Goal: Use online tool/utility: Utilize a website feature to perform a specific function

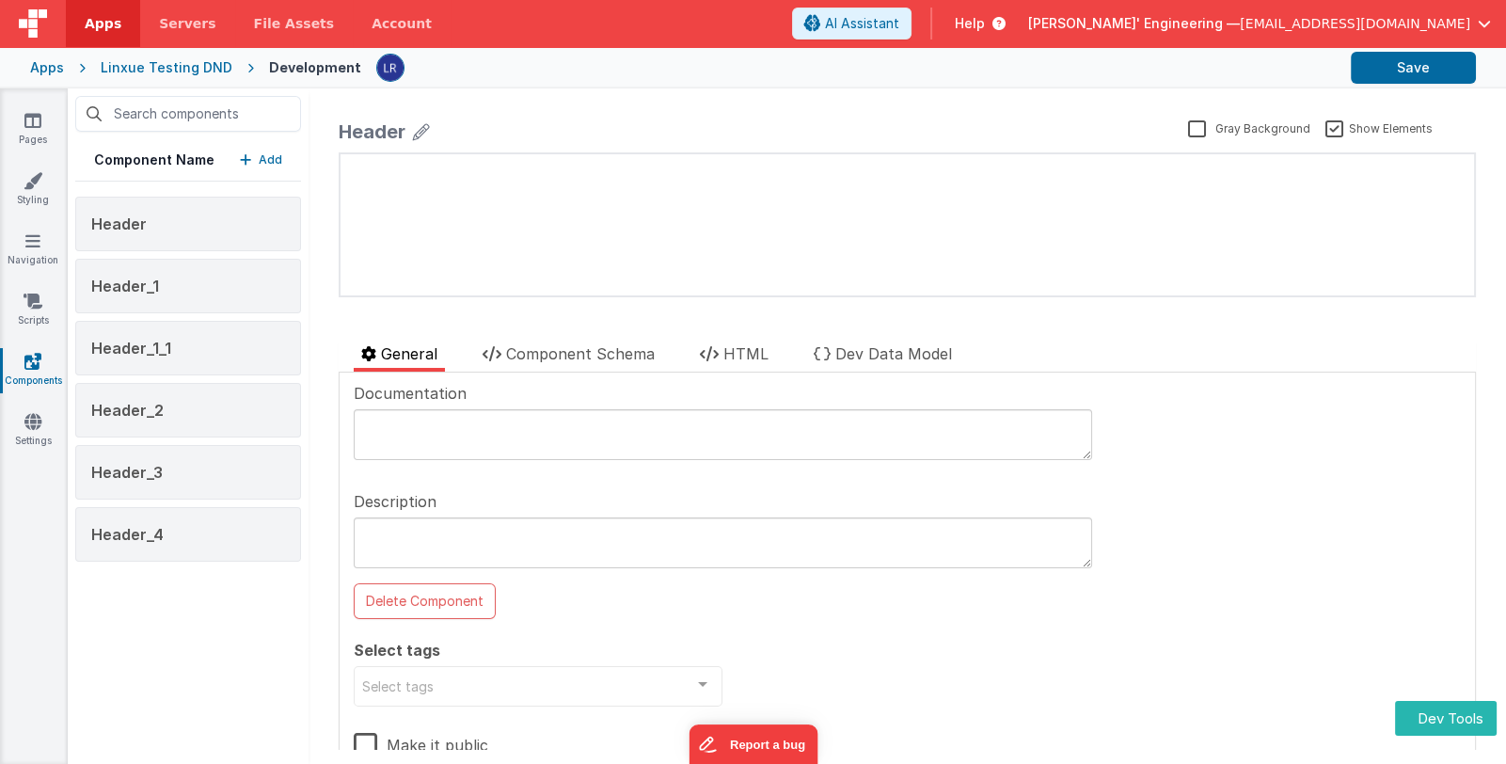
click at [276, 159] on p "Add" at bounding box center [271, 159] width 24 height 19
click at [261, 156] on p "Add" at bounding box center [271, 159] width 24 height 19
click at [1460, 720] on button "Dev Tools" at bounding box center [1446, 718] width 102 height 35
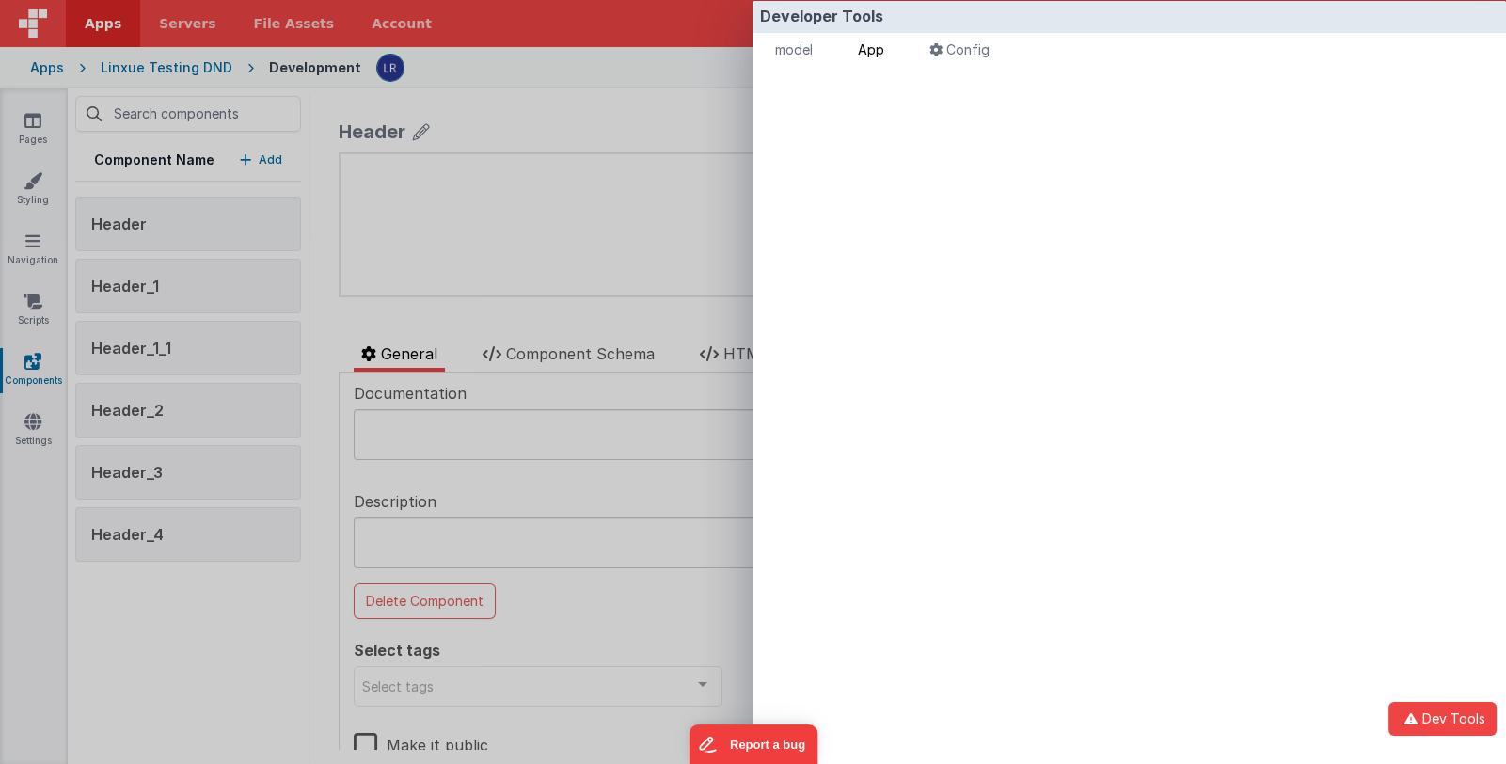
click at [881, 55] on span "App" at bounding box center [871, 49] width 26 height 16
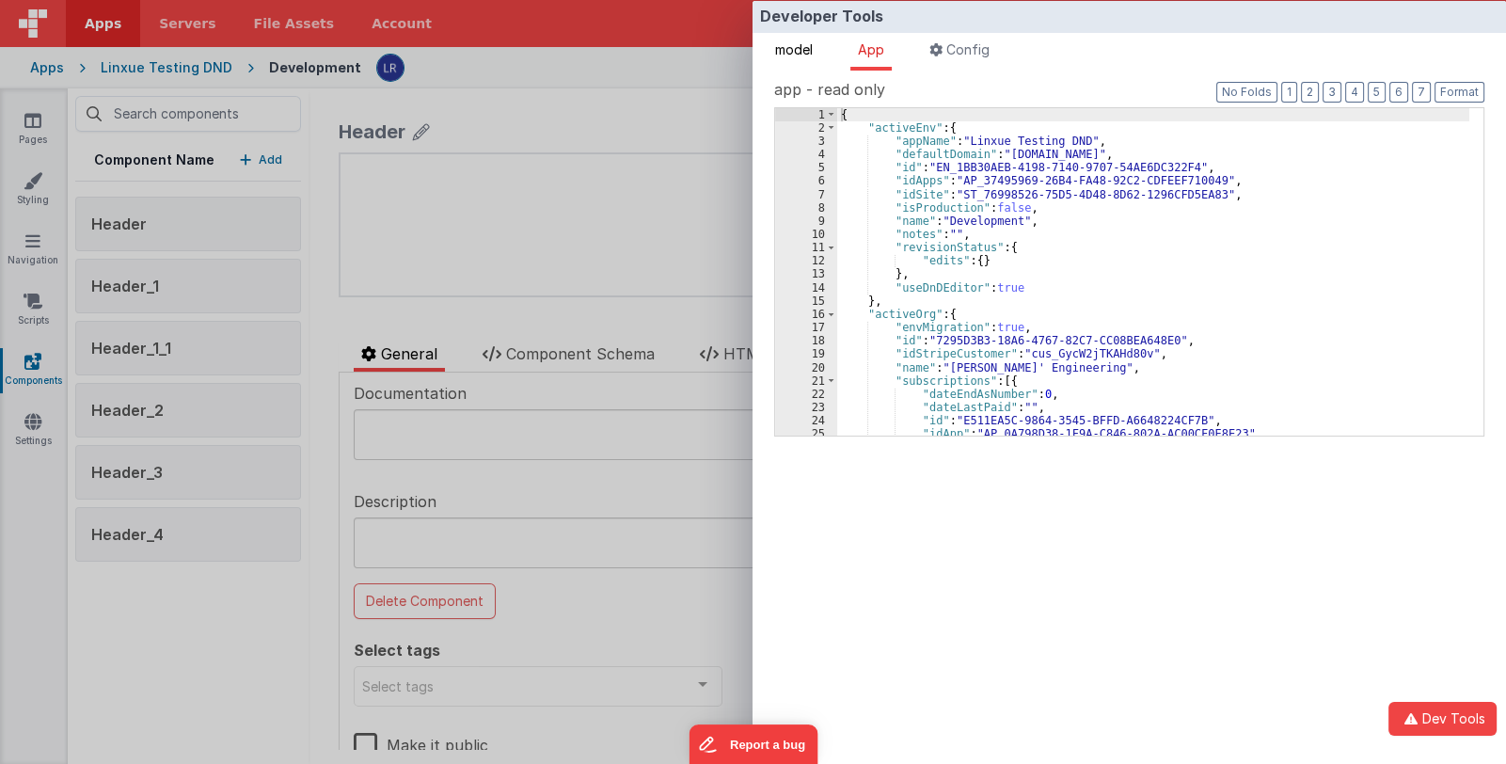
click at [811, 52] on span "model" at bounding box center [794, 49] width 38 height 16
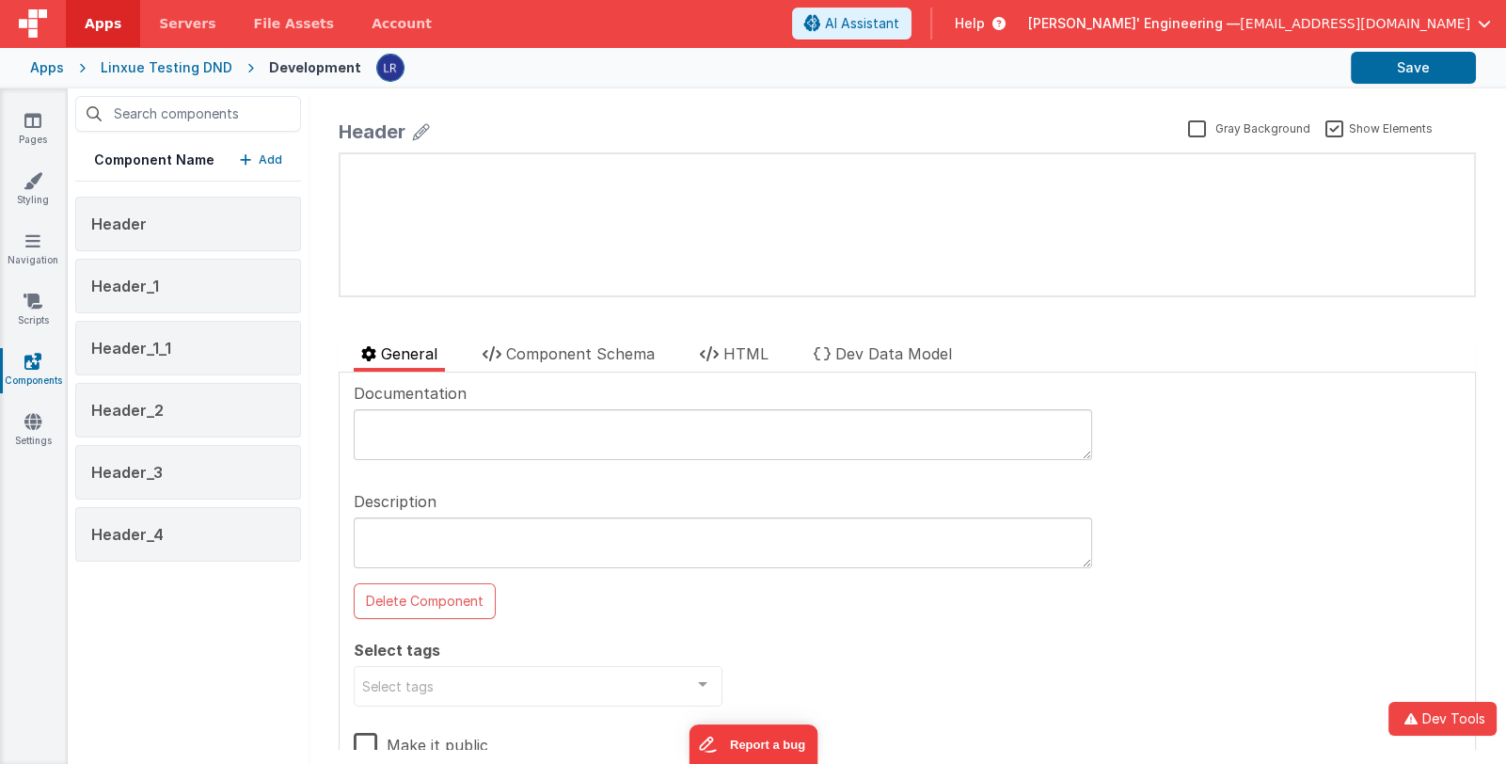
click at [324, 491] on div "Developer Tools model App Params Log (1) Misc Windows Config model - read only …" at bounding box center [753, 382] width 1506 height 764
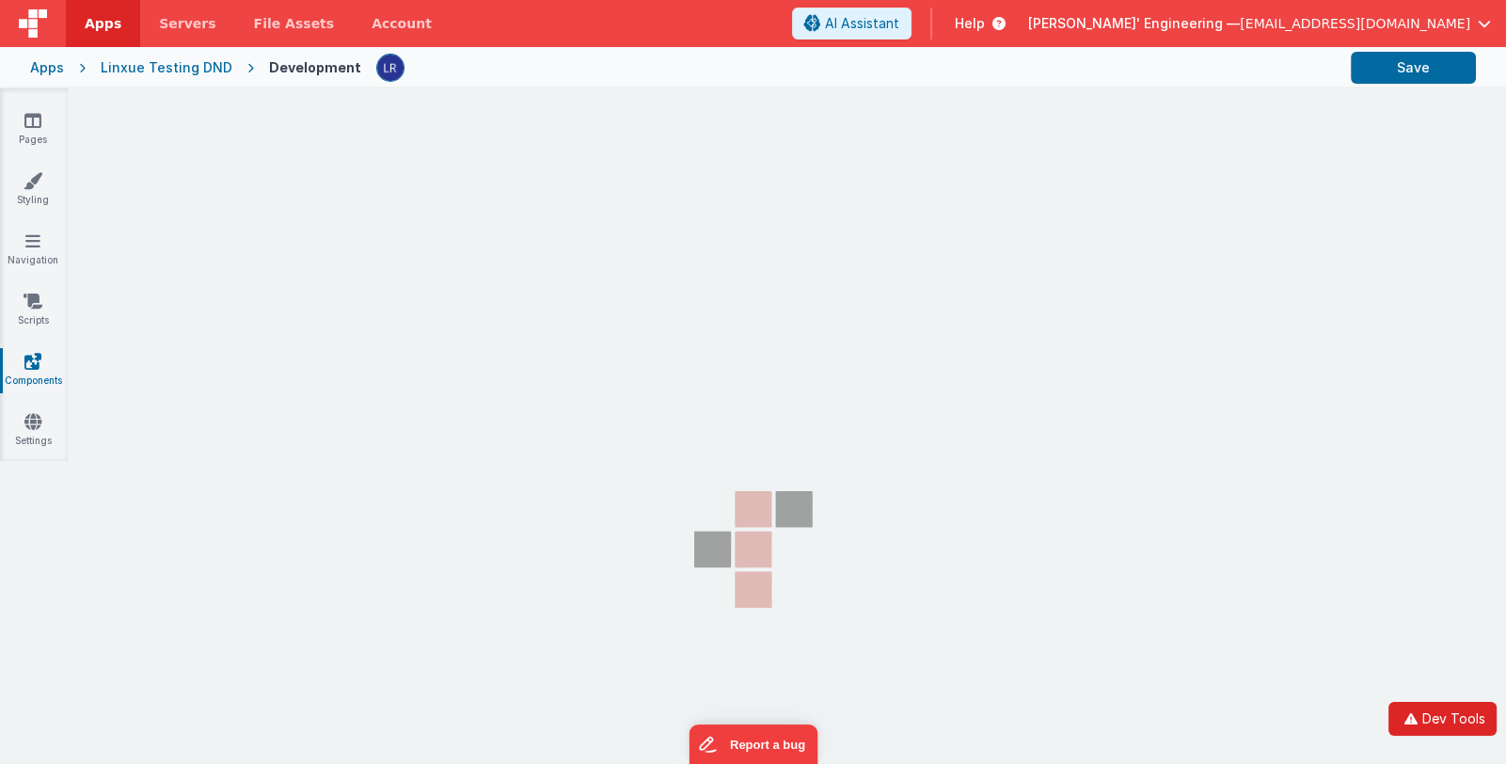
click at [1442, 715] on button "Dev Tools" at bounding box center [1442, 719] width 108 height 34
click at [122, 63] on div "Linxue Testing DND" at bounding box center [167, 67] width 132 height 19
click at [53, 66] on div "Apps" at bounding box center [47, 67] width 34 height 19
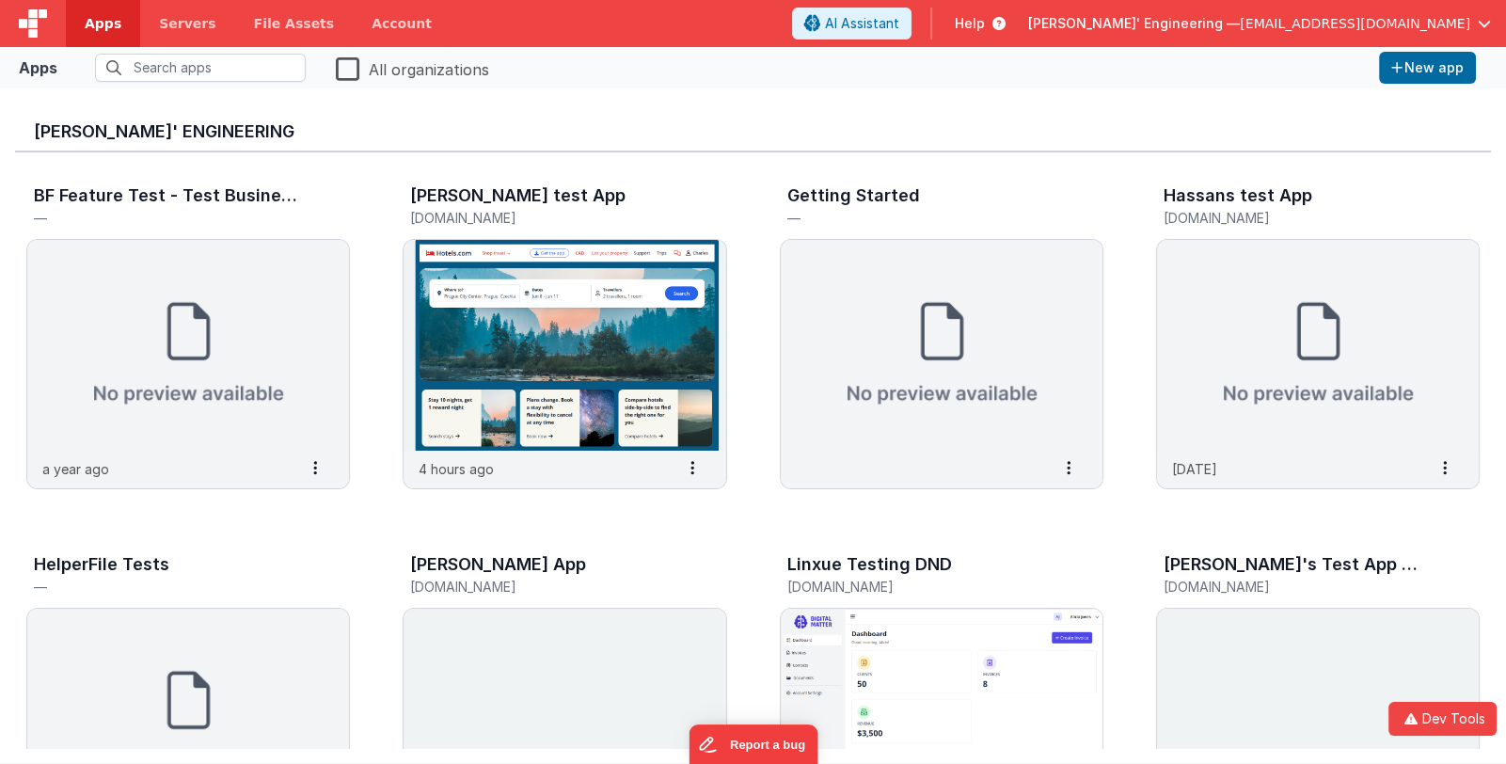
click at [75, 134] on h3 "[PERSON_NAME]' Engineering" at bounding box center [753, 131] width 1438 height 19
click at [869, 624] on img at bounding box center [942, 713] width 322 height 211
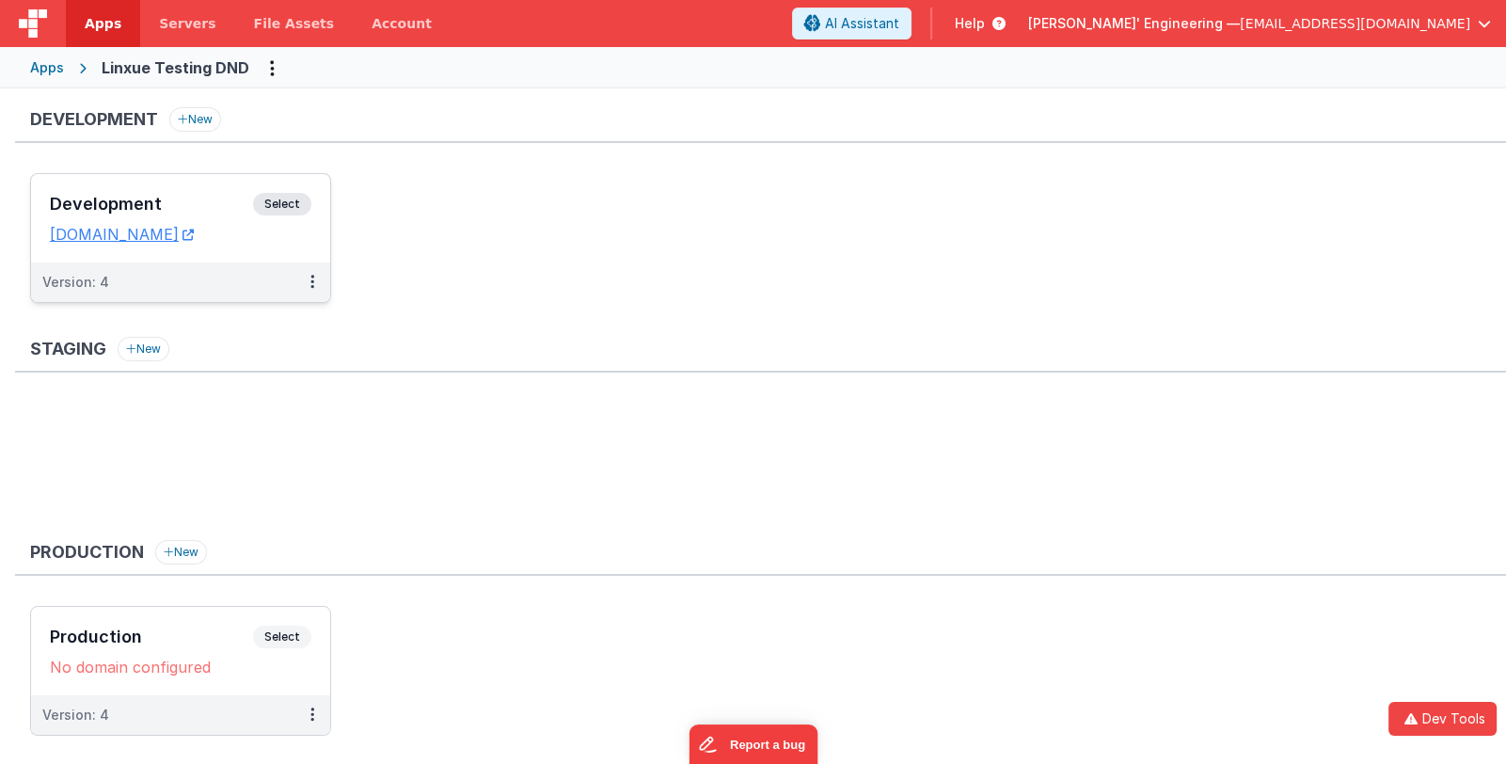
click at [212, 212] on div "Development Select" at bounding box center [180, 209] width 261 height 32
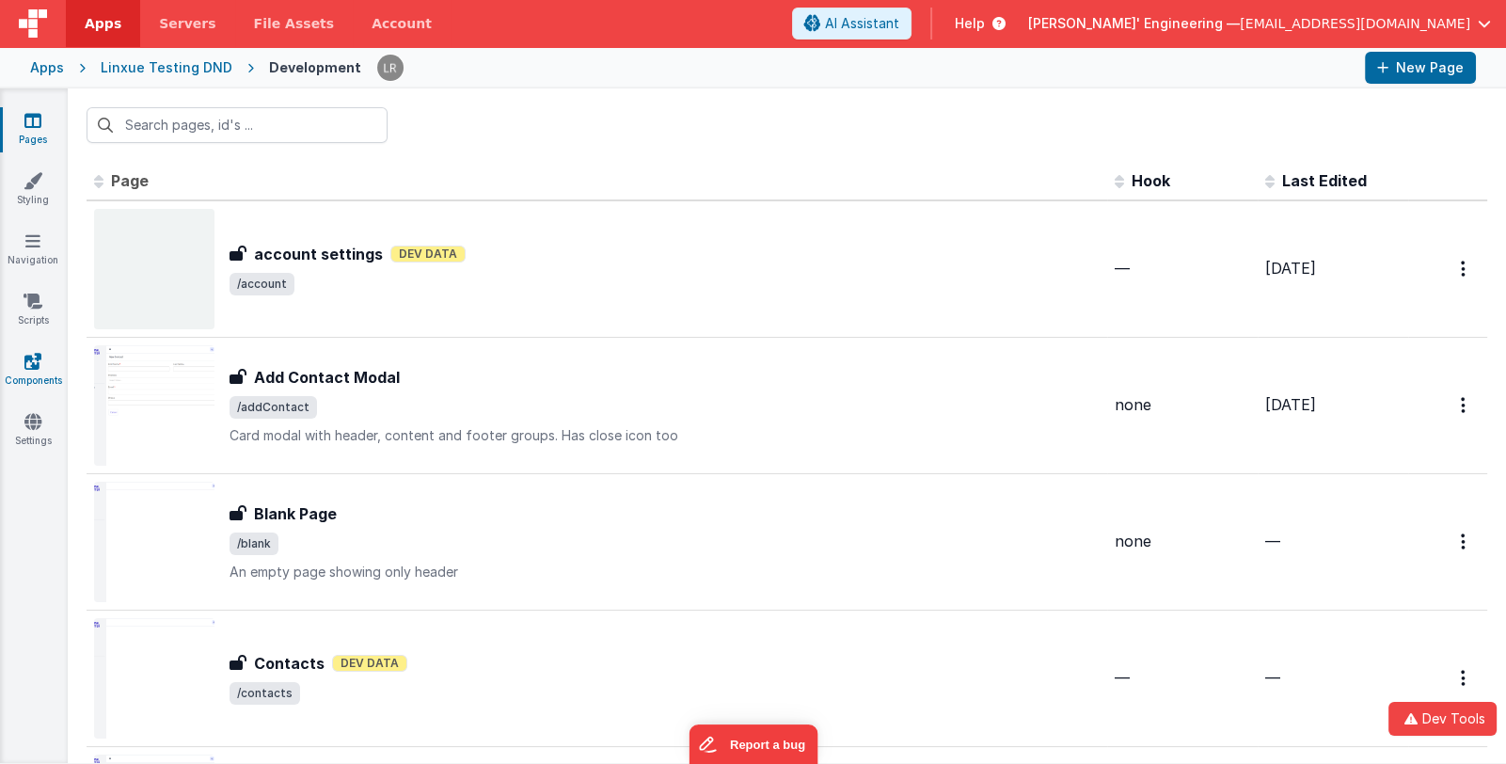
click at [28, 366] on icon at bounding box center [32, 361] width 17 height 19
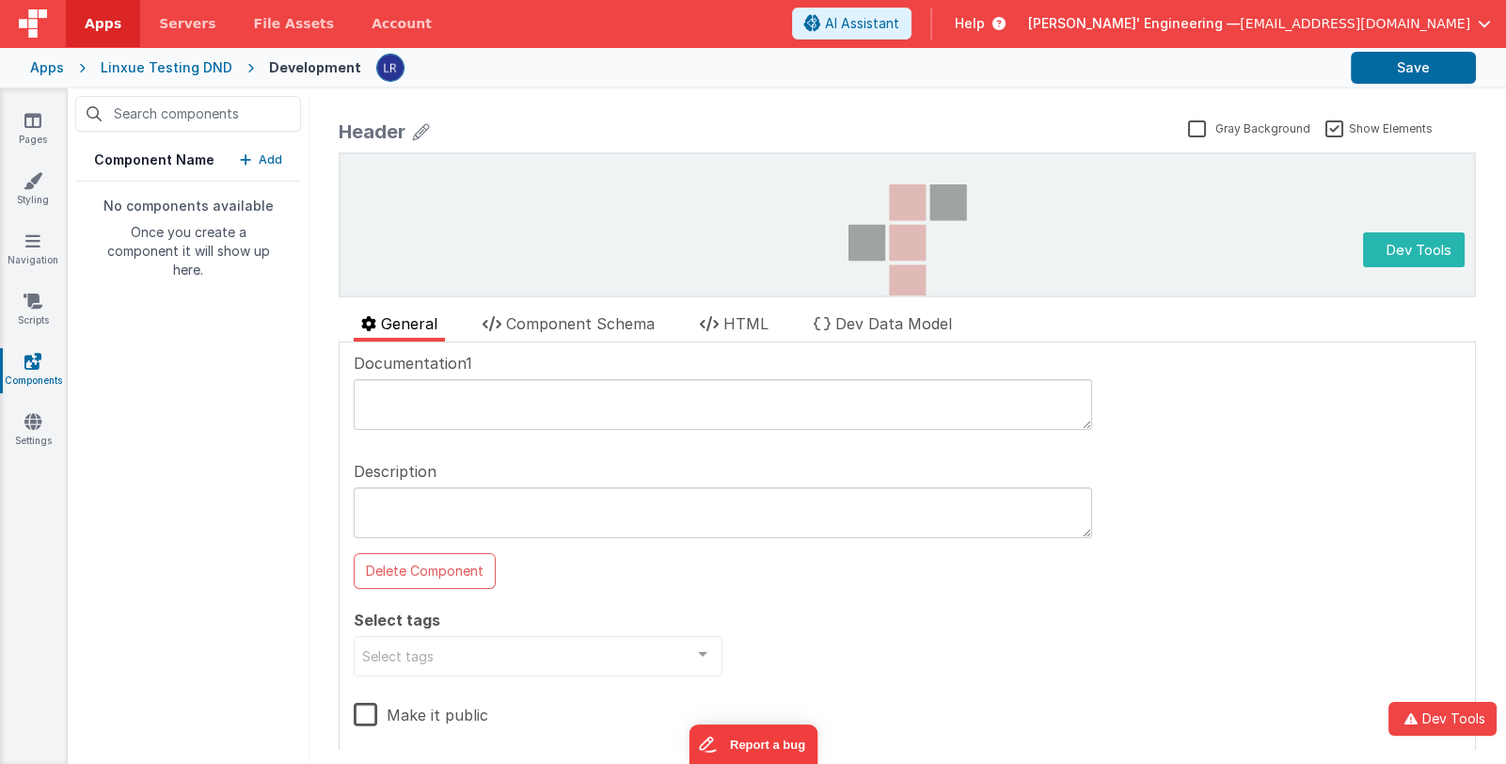
click at [262, 157] on p "Add" at bounding box center [271, 159] width 24 height 19
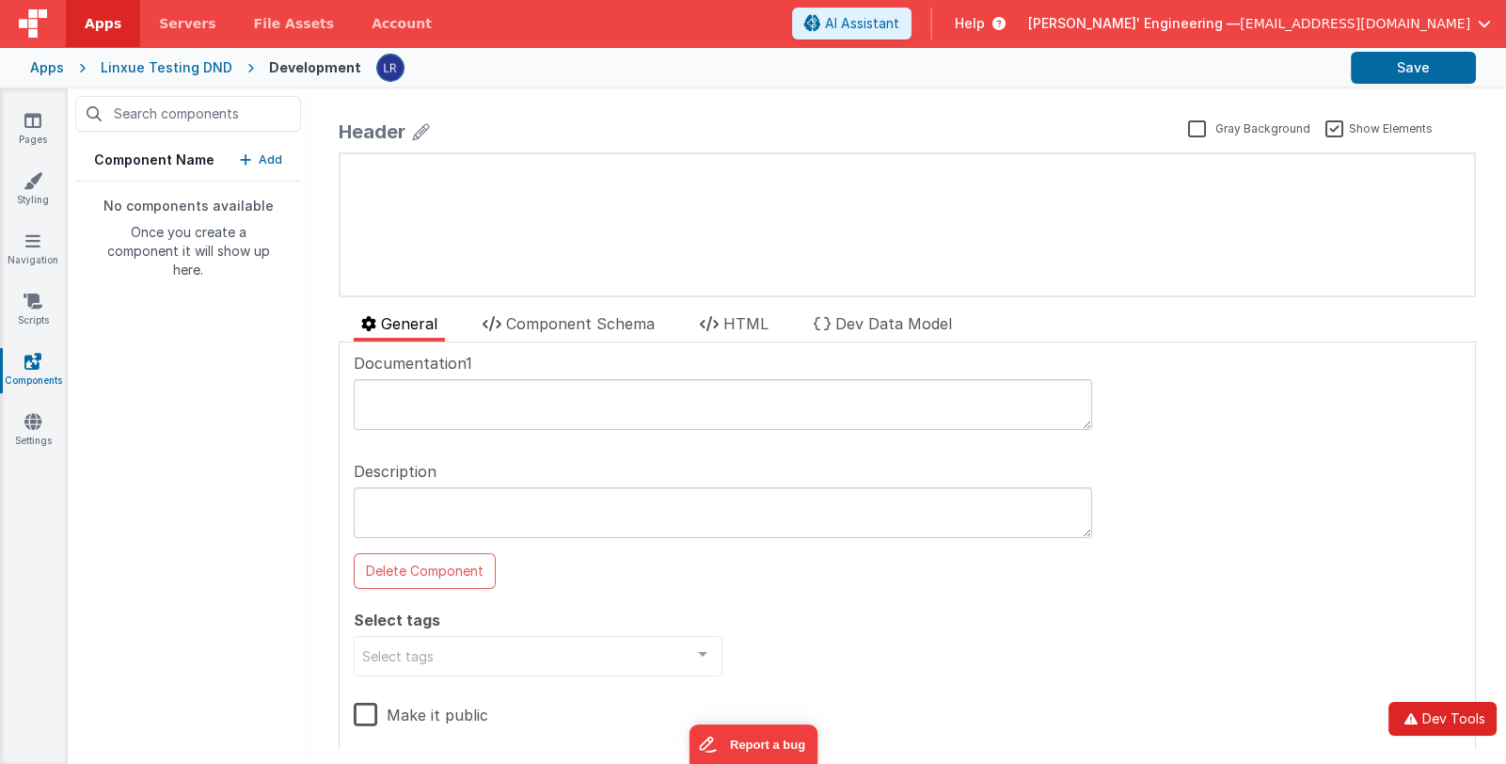
click at [1444, 708] on button "Dev Tools" at bounding box center [1442, 719] width 108 height 34
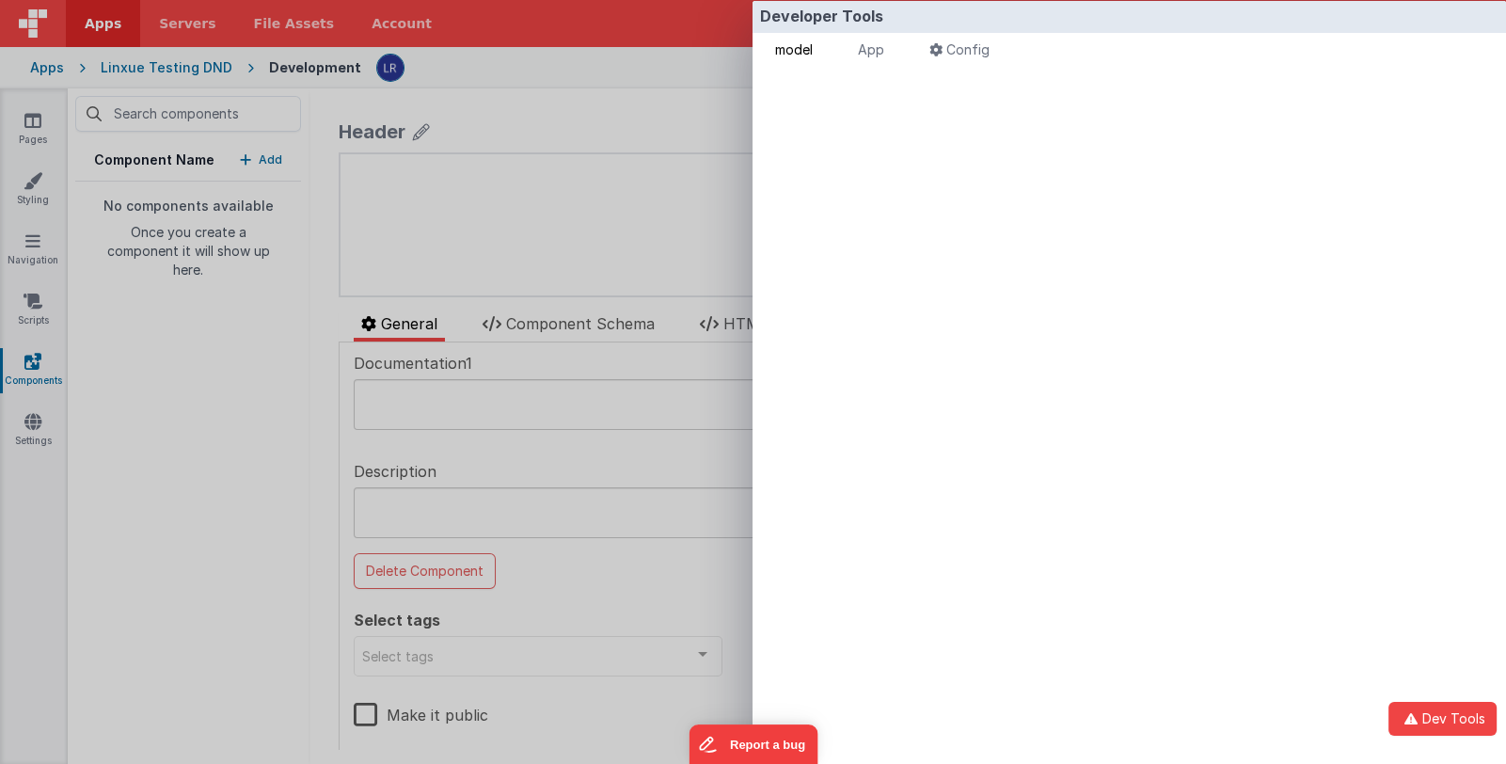
click at [798, 44] on span "model" at bounding box center [794, 49] width 38 height 16
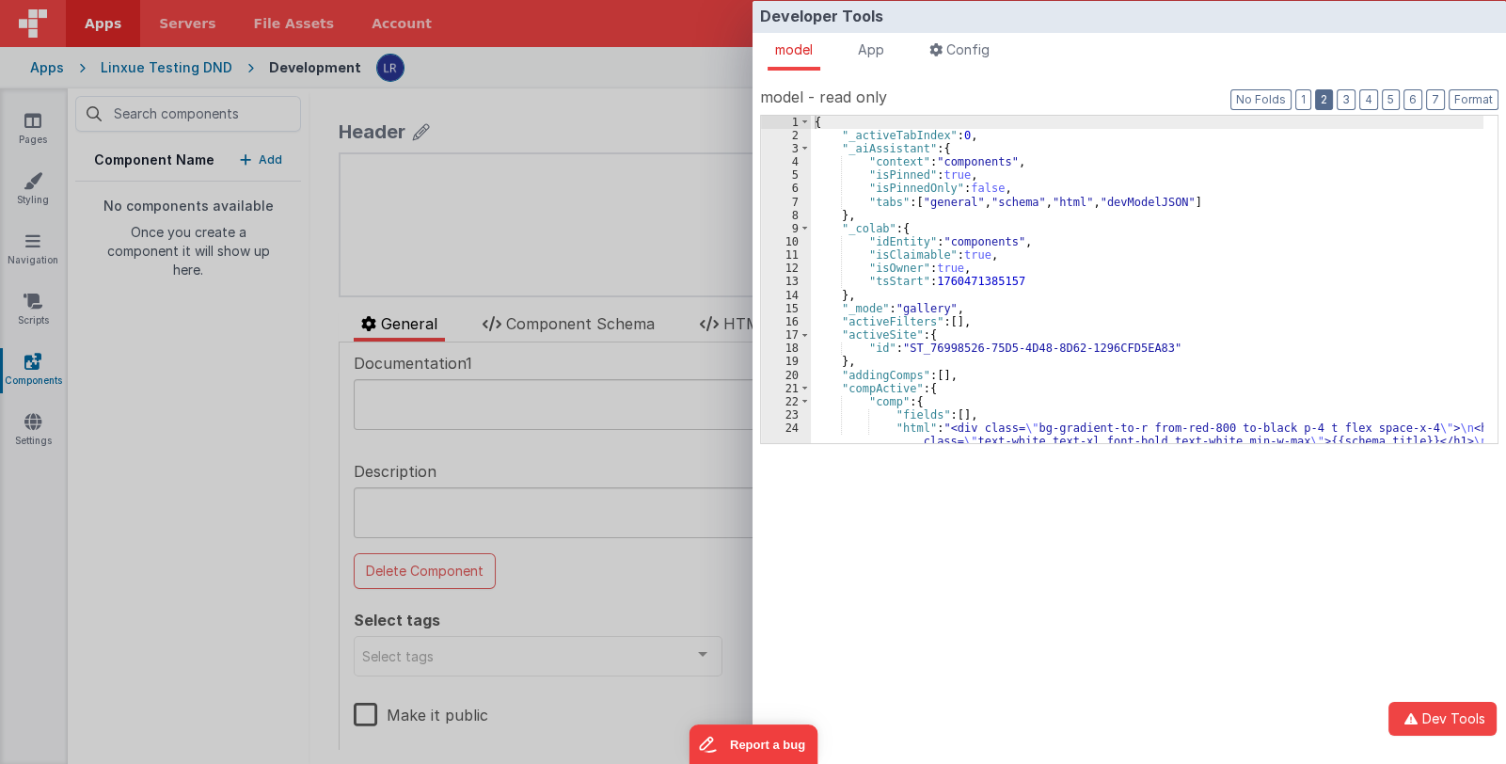
click at [1333, 99] on button "2" at bounding box center [1324, 99] width 18 height 21
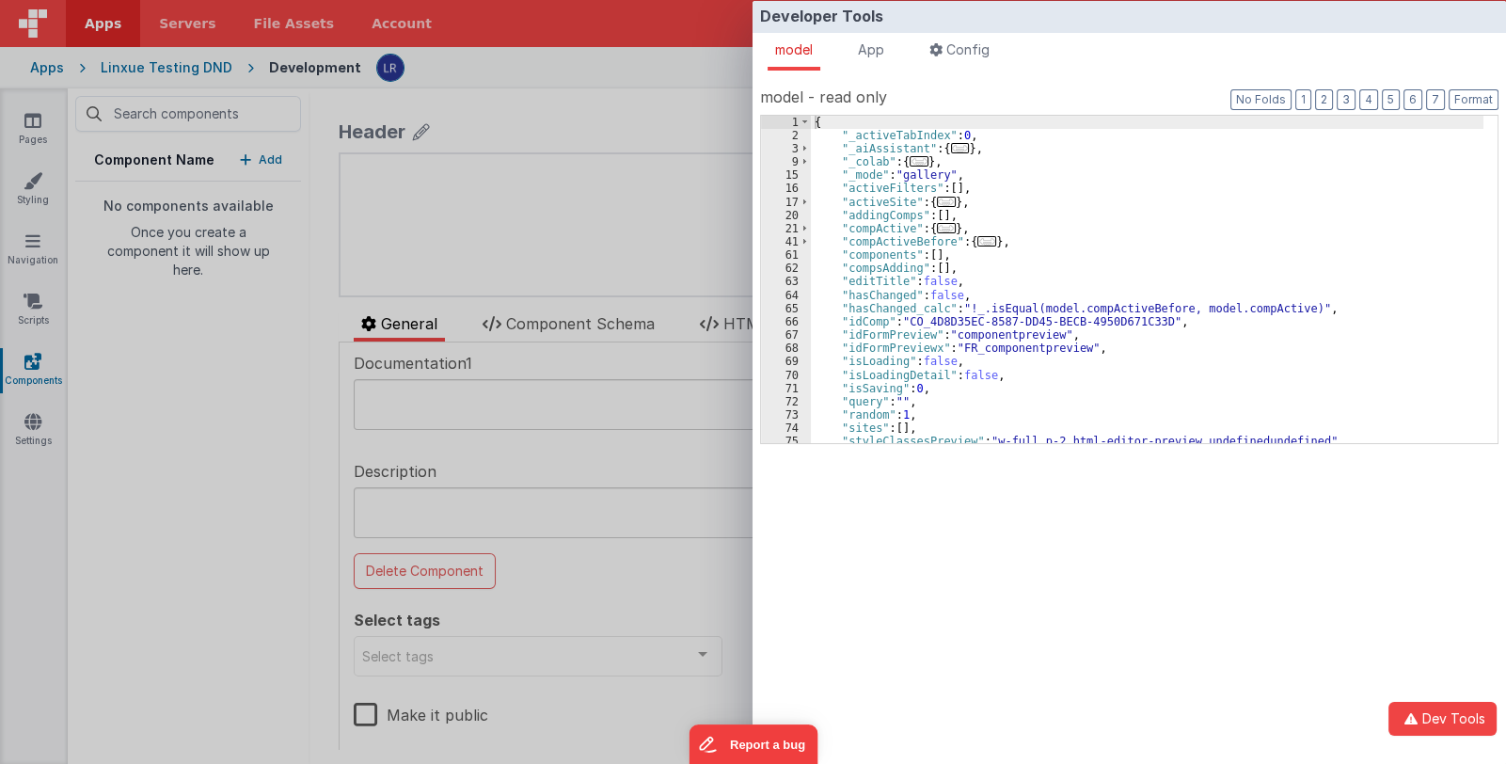
click at [263, 412] on div "Developer Tools model App Params Log (3) Misc Windows Config model - read only …" at bounding box center [753, 382] width 1506 height 764
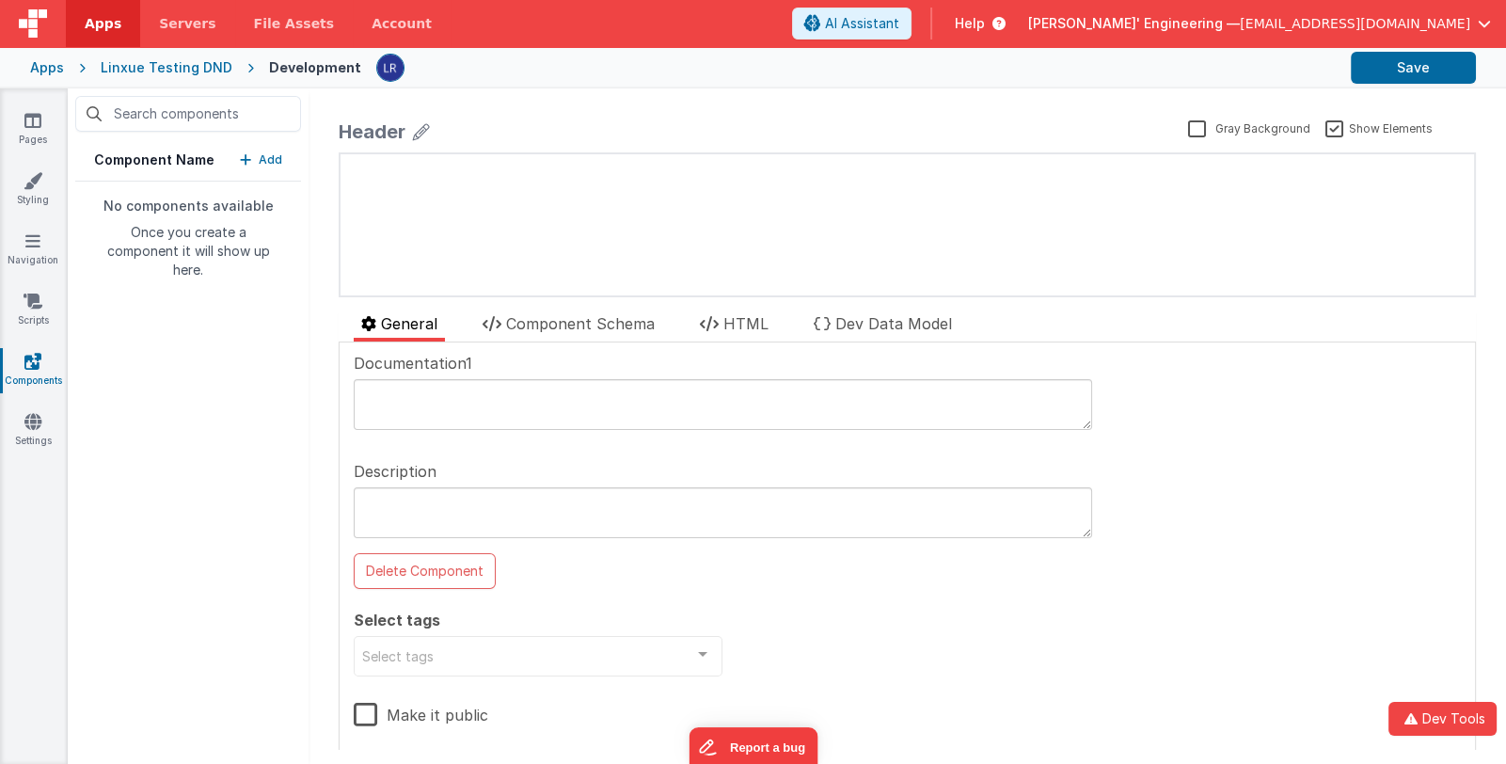
click at [143, 572] on div "Component Name Add No components available Once you create a component it will …" at bounding box center [188, 425] width 241 height 675
